Goal: Task Accomplishment & Management: Use online tool/utility

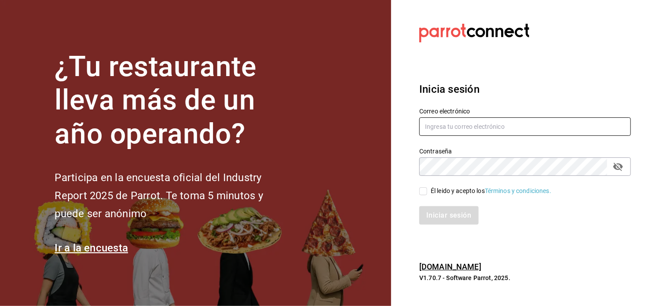
click at [481, 129] on input "text" at bounding box center [525, 127] width 212 height 18
type input "[EMAIL_ADDRESS][DOMAIN_NAME]"
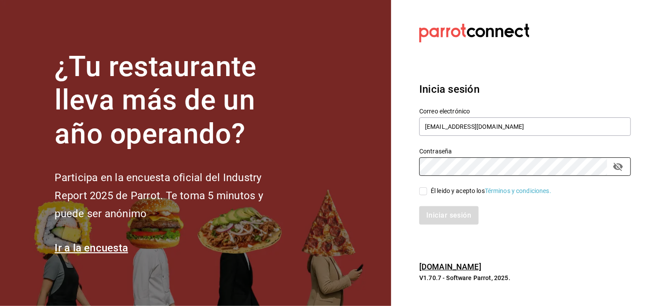
click at [426, 191] on input "Él leido y acepto los Términos y condiciones." at bounding box center [423, 191] width 8 height 8
checkbox input "true"
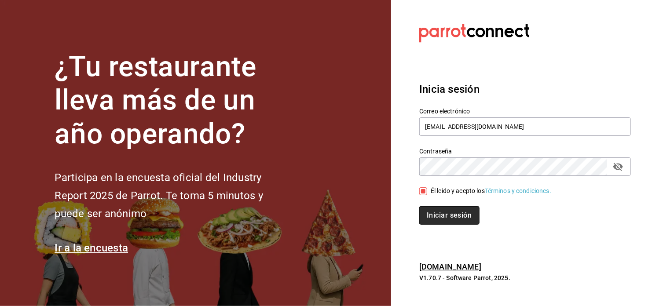
click at [463, 216] on button "Iniciar sesión" at bounding box center [449, 215] width 60 height 18
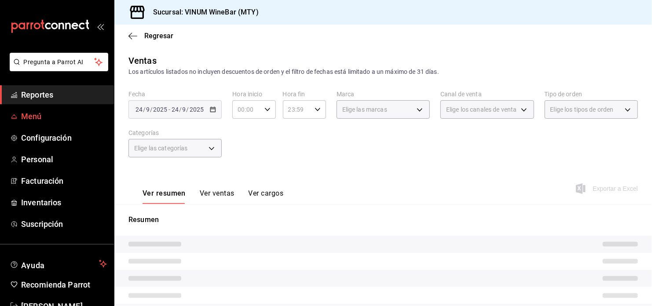
click at [53, 118] on span "Menú" at bounding box center [64, 116] width 86 height 12
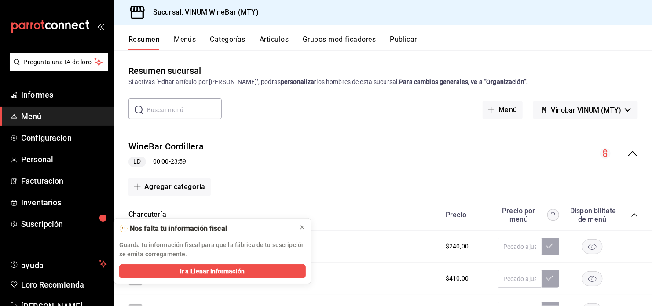
click at [279, 45] on button "Articulos" at bounding box center [274, 42] width 29 height 15
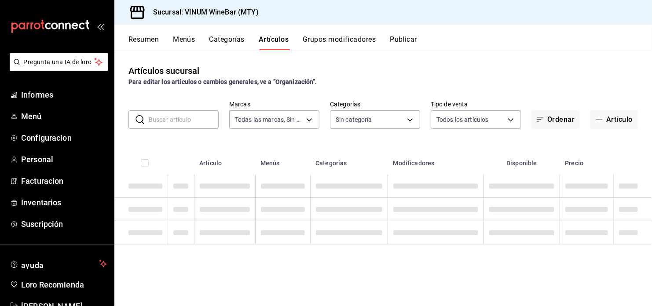
type input "ca8f1d25-6a21-40a6-b6ec-24c4b669c59a"
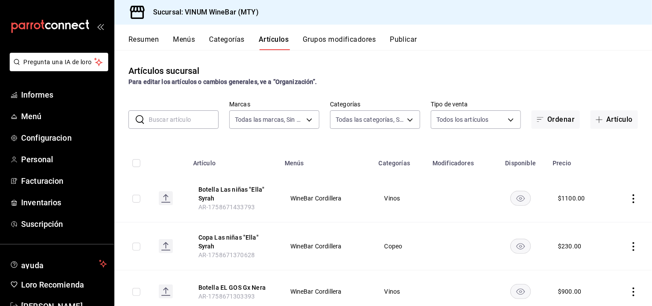
type input "52db0966-aed8-4277-8cb6-402e310174d1,e70bd9e4-23ac-4207-ab30-360fd1df7980,52098…"
click at [199, 121] on input "text" at bounding box center [184, 120] width 70 height 18
click at [600, 121] on button "Artículo" at bounding box center [615, 119] width 48 height 18
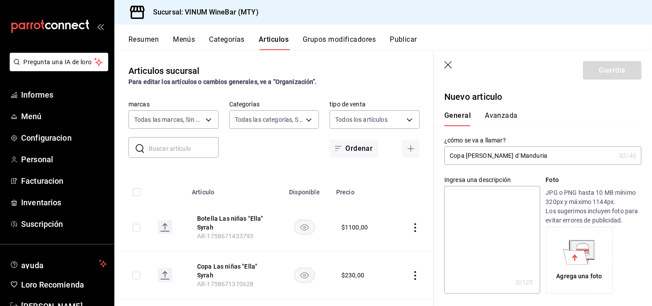
click at [532, 156] on input "Copa Papale Primitivo d´Manduria" at bounding box center [529, 156] width 171 height 18
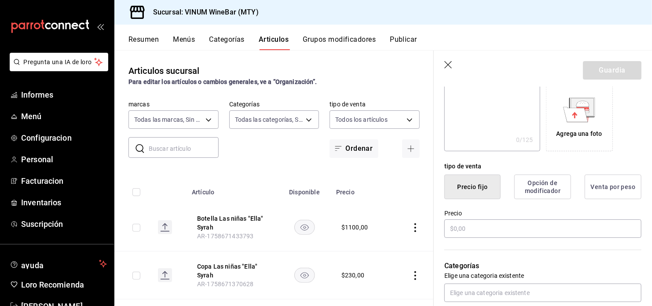
scroll to position [235, 0]
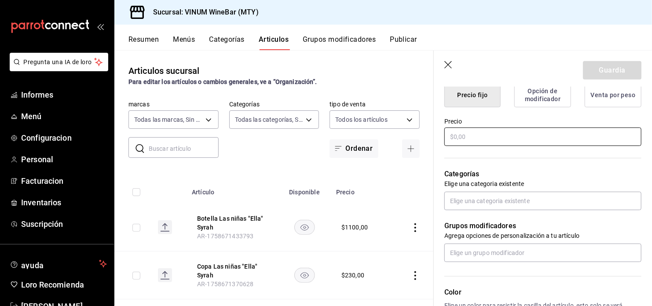
type input "Copa Papale Primitivo d´Maduria"
click at [475, 136] on input "text" at bounding box center [542, 137] width 197 height 18
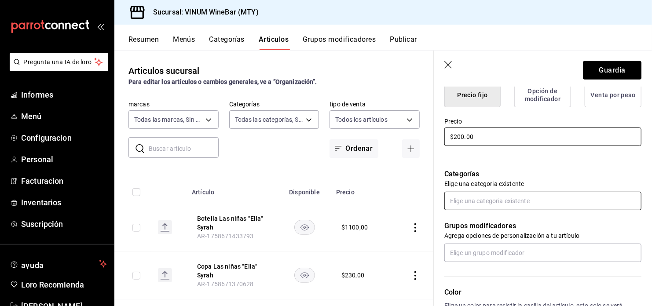
type input "$200.00"
click at [523, 201] on input "text" at bounding box center [542, 201] width 197 height 18
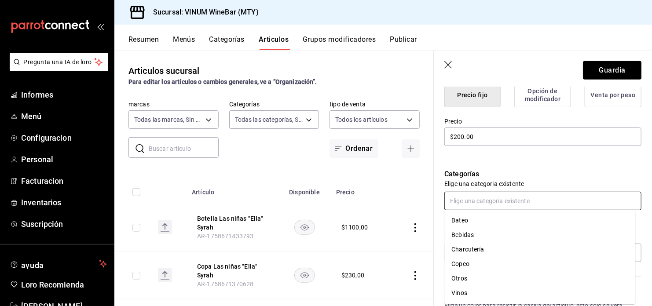
click at [463, 265] on li "Copeo" at bounding box center [539, 264] width 191 height 15
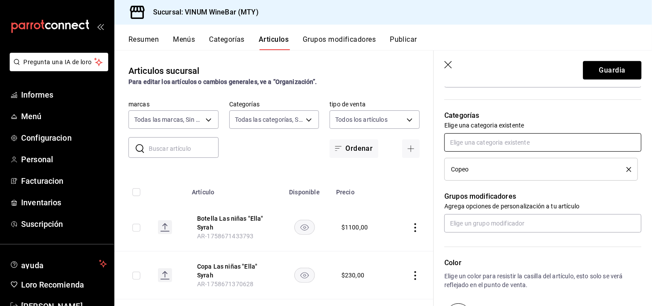
scroll to position [411, 0]
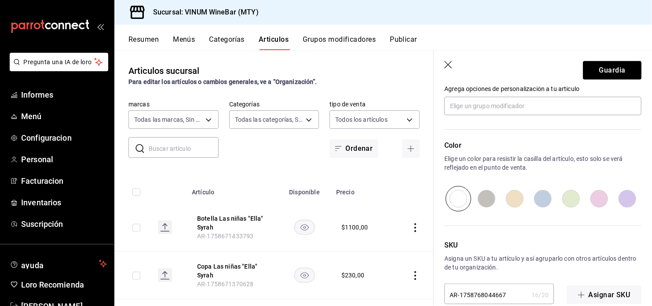
click at [619, 197] on input "radio" at bounding box center [627, 199] width 28 height 26
radio input "true"
click at [585, 61] on button "Guardia" at bounding box center [612, 70] width 59 height 18
